Goal: Find specific page/section: Find specific page/section

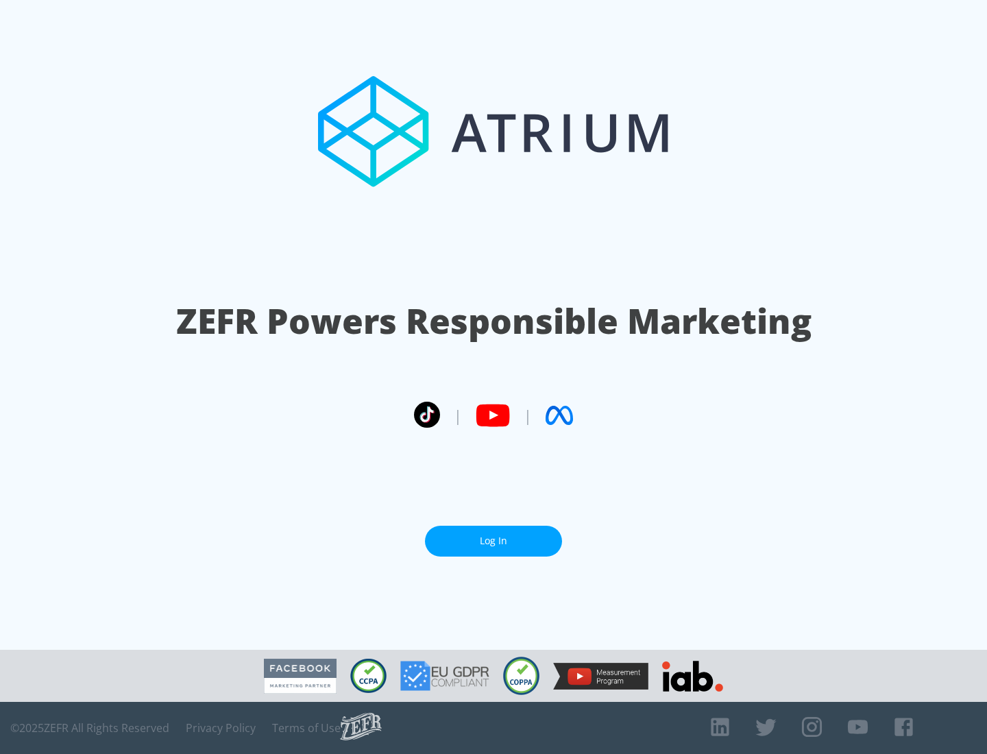
click at [493, 535] on link "Log In" at bounding box center [493, 540] width 137 height 31
